Goal: Task Accomplishment & Management: Use online tool/utility

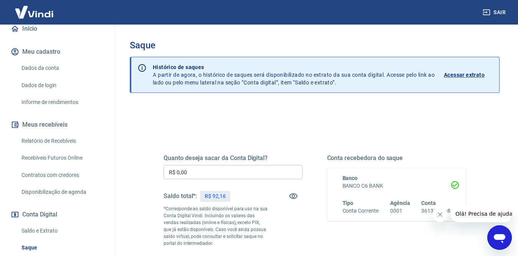
scroll to position [77, 0]
click at [59, 142] on link "Relatório de Recebíveis" at bounding box center [61, 141] width 87 height 16
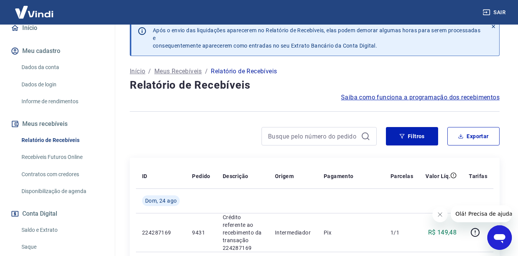
scroll to position [38, 0]
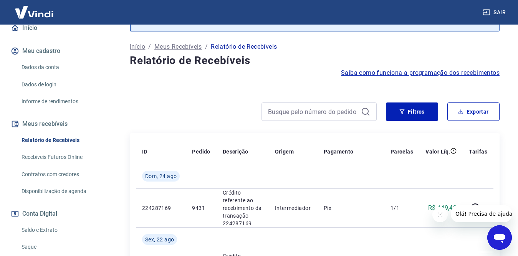
click at [32, 154] on link "Recebíveis Futuros Online" at bounding box center [61, 157] width 87 height 16
